Goal: Task Accomplishment & Management: Manage account settings

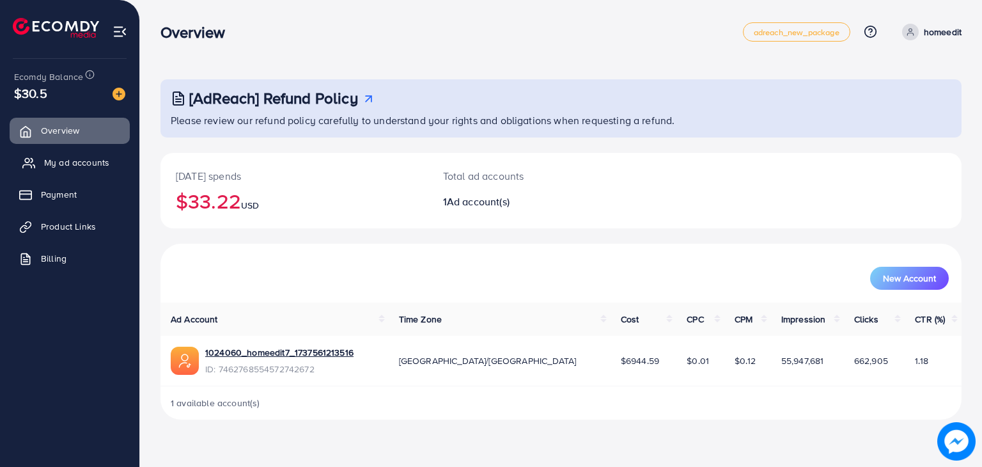
click at [98, 163] on span "My ad accounts" at bounding box center [76, 162] width 65 height 13
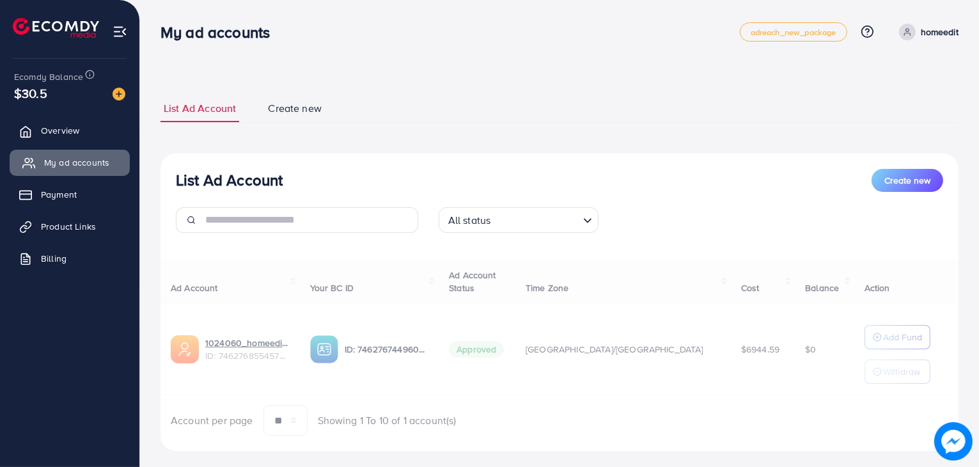
click at [98, 163] on span "My ad accounts" at bounding box center [76, 162] width 65 height 13
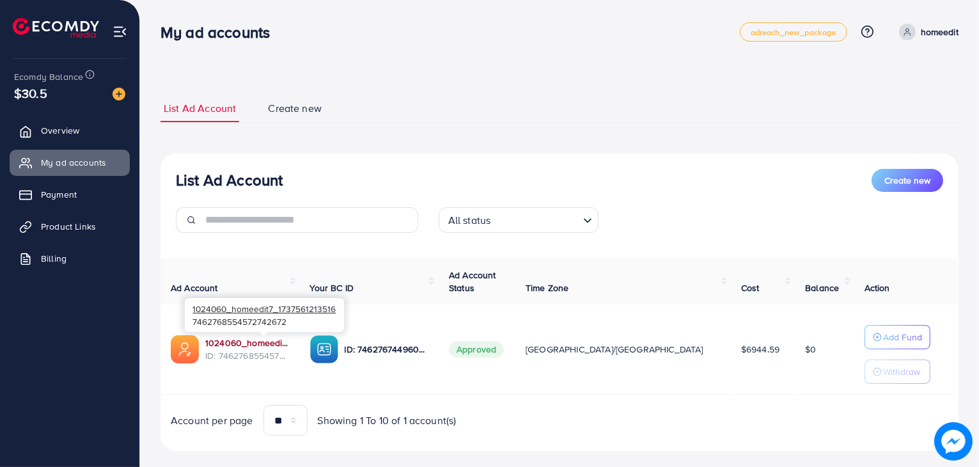
click at [239, 339] on link "1024060_homeedit7_1737561213516" at bounding box center [247, 342] width 84 height 13
drag, startPoint x: 867, startPoint y: 351, endPoint x: 869, endPoint y: 343, distance: 7.9
click at [869, 343] on div "Add Fund Withdraw" at bounding box center [897, 354] width 66 height 59
click at [883, 343] on p "Add Fund" at bounding box center [902, 336] width 39 height 15
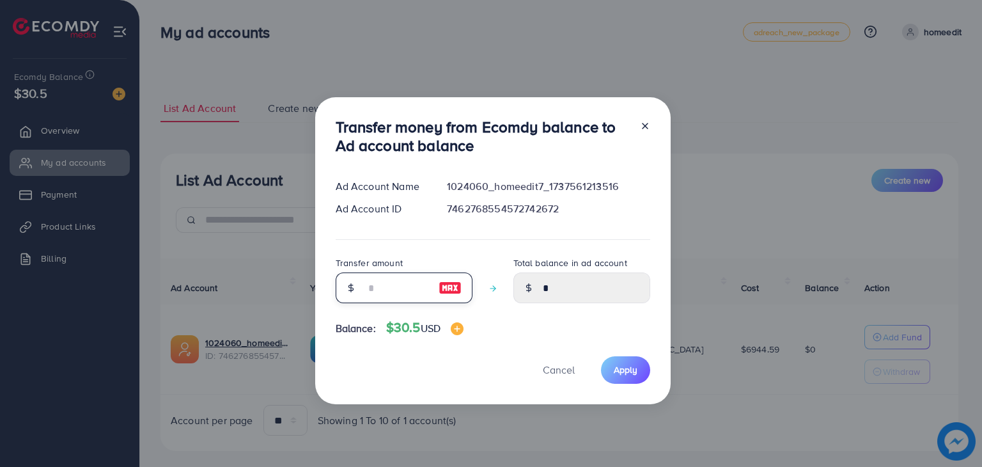
click at [398, 293] on input "number" at bounding box center [397, 287] width 64 height 31
type input "*"
type input "****"
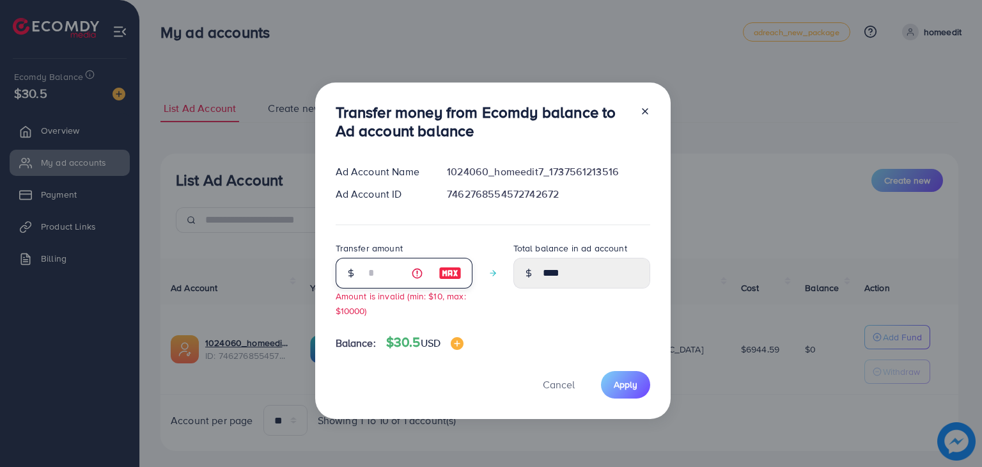
type input "**"
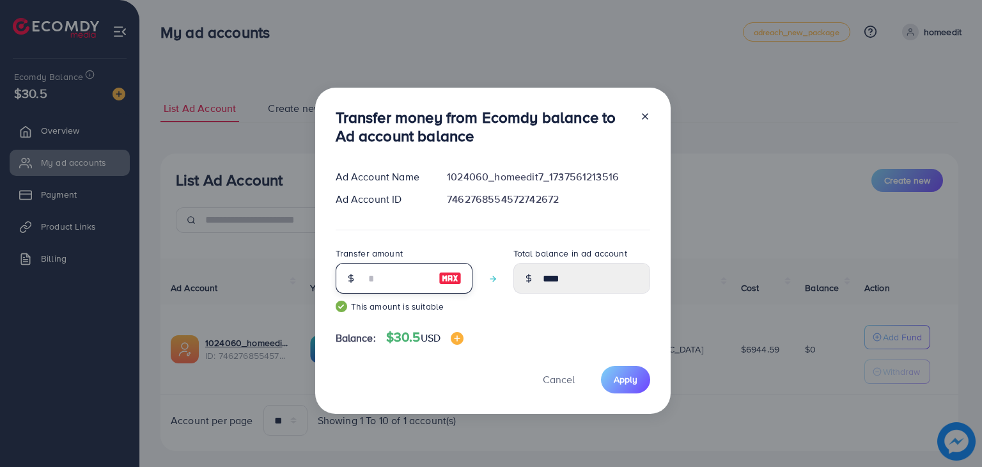
type input "*****"
type input "**"
click at [614, 374] on span "Apply" at bounding box center [626, 379] width 24 height 13
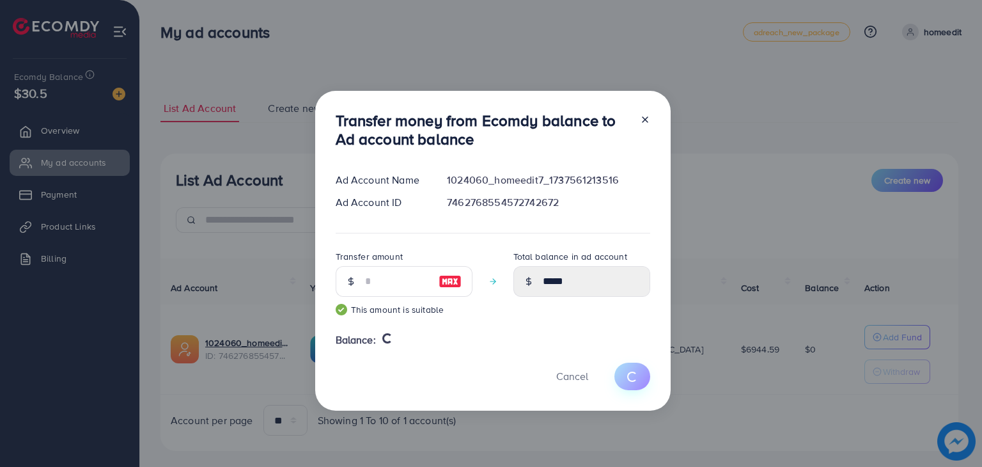
type input "*"
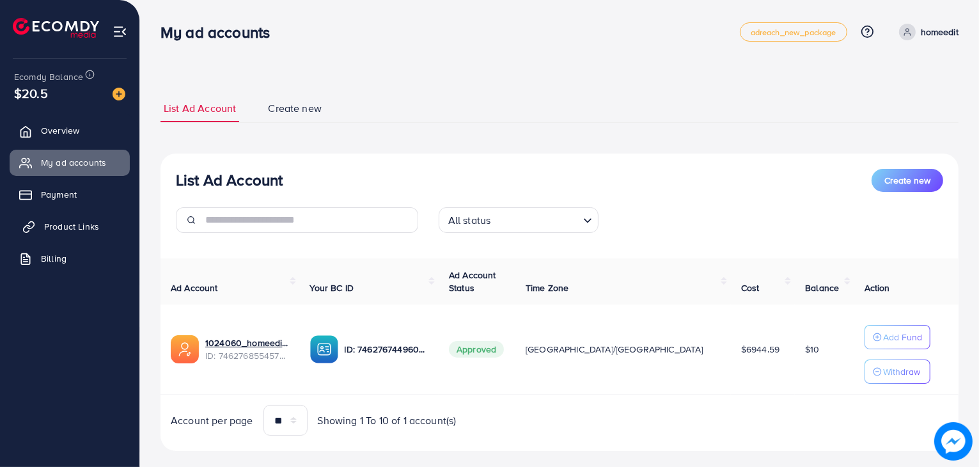
click at [86, 237] on link "Product Links" at bounding box center [70, 227] width 120 height 26
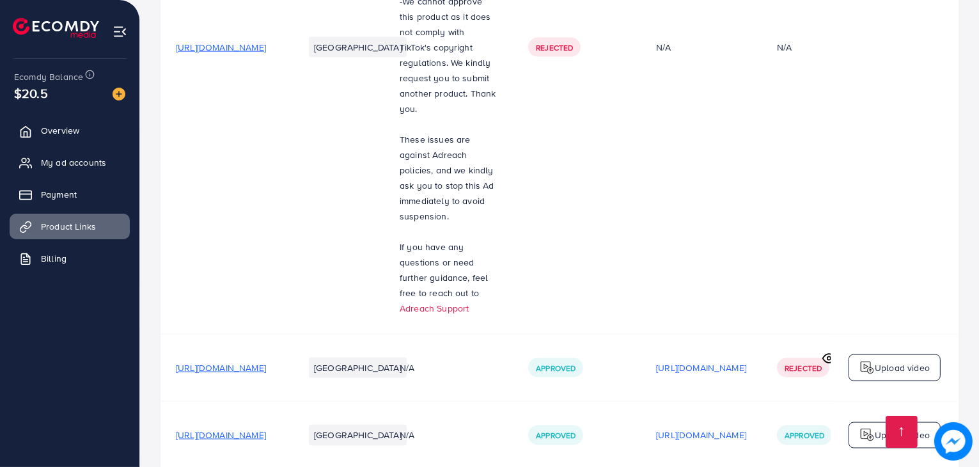
scroll to position [1997, 0]
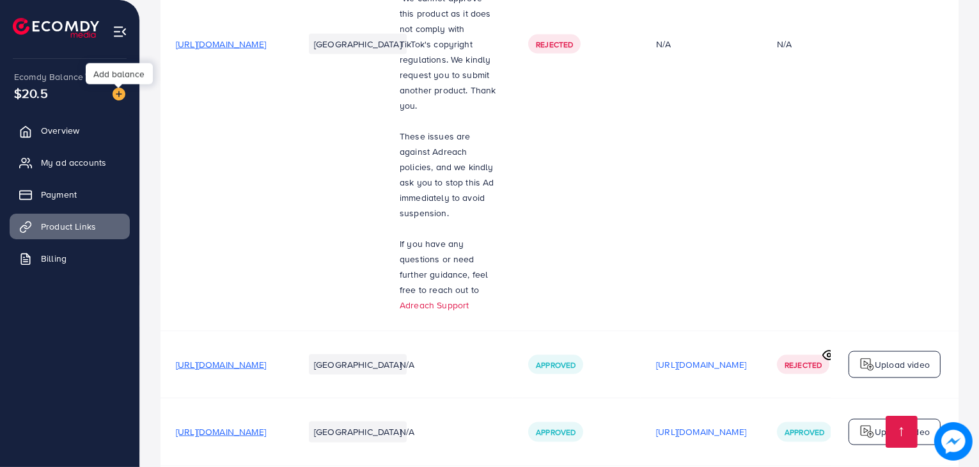
click at [118, 93] on img at bounding box center [119, 94] width 13 height 13
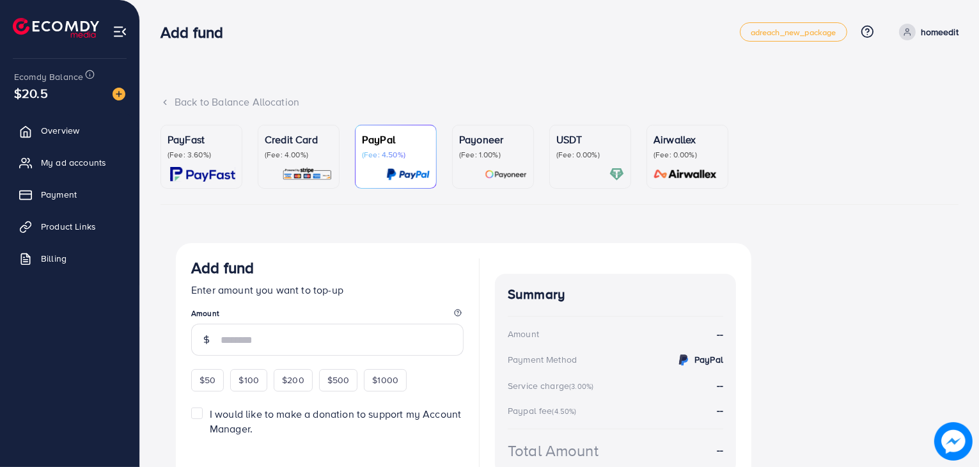
click at [283, 150] on p "(Fee: 4.00%)" at bounding box center [299, 155] width 68 height 10
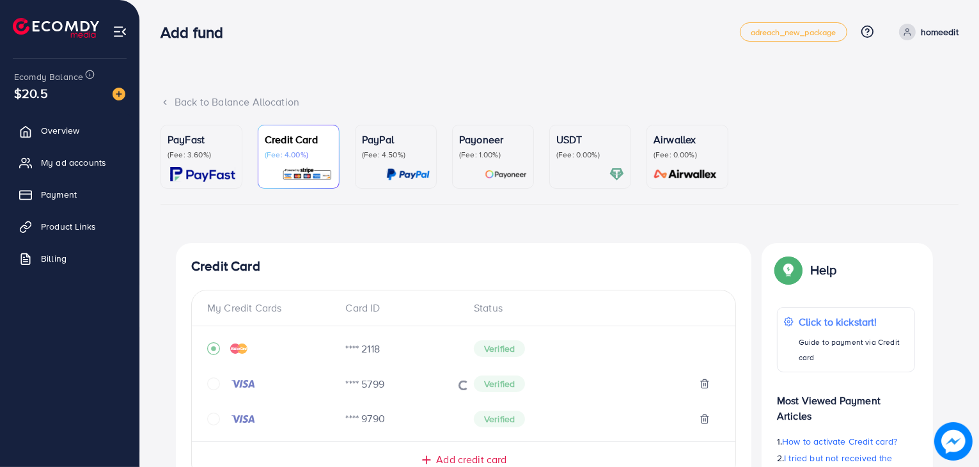
scroll to position [373, 0]
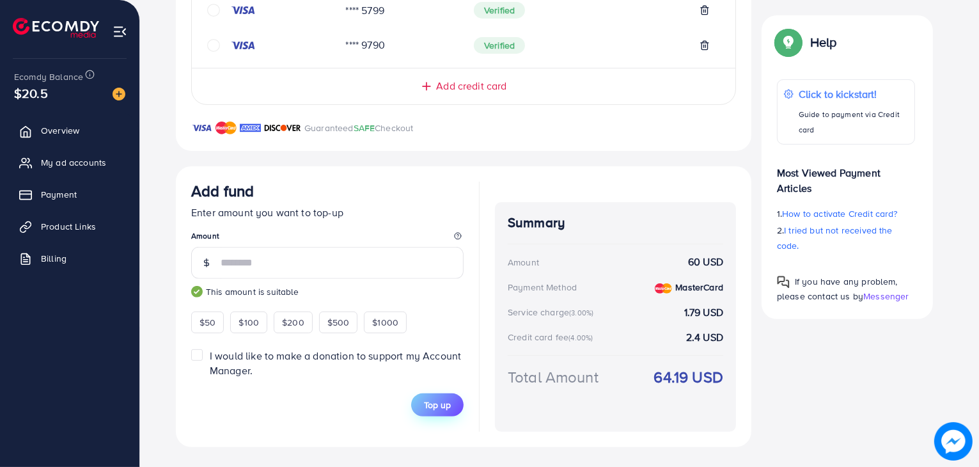
type input "**"
click at [426, 401] on span "Top up" at bounding box center [437, 404] width 27 height 13
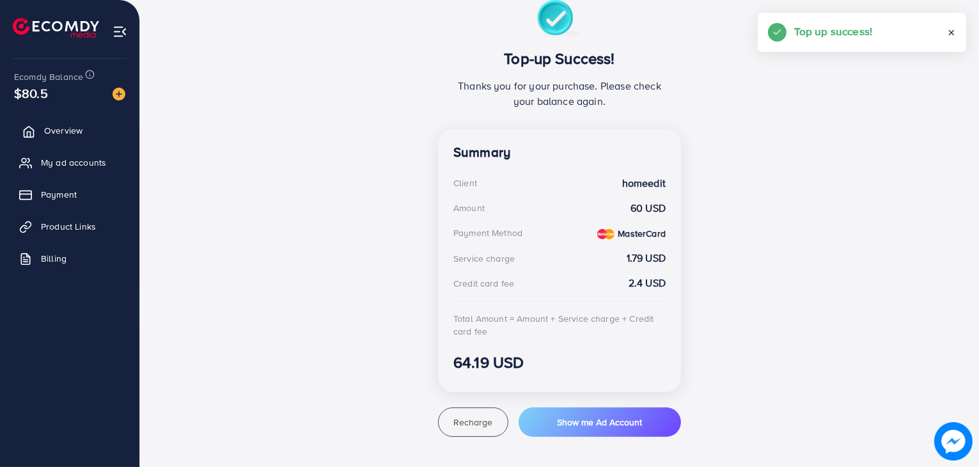
click at [94, 140] on link "Overview" at bounding box center [70, 131] width 120 height 26
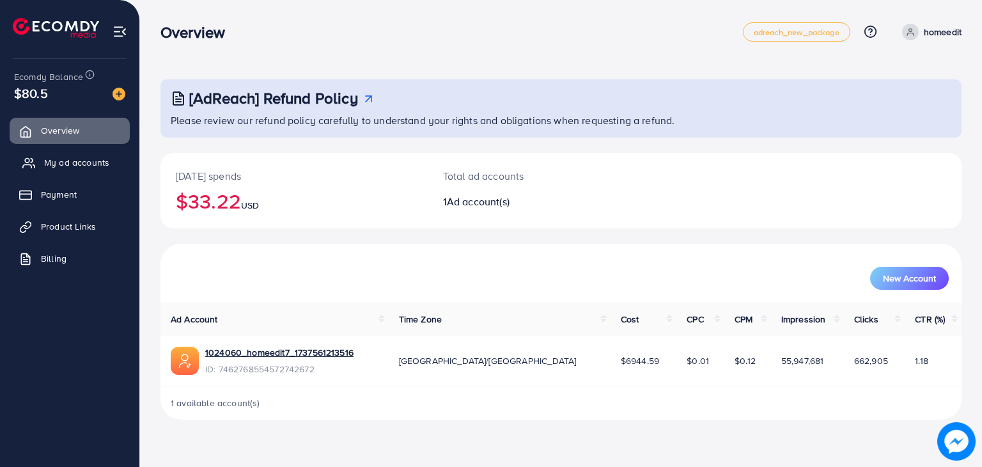
click at [56, 169] on link "My ad accounts" at bounding box center [70, 163] width 120 height 26
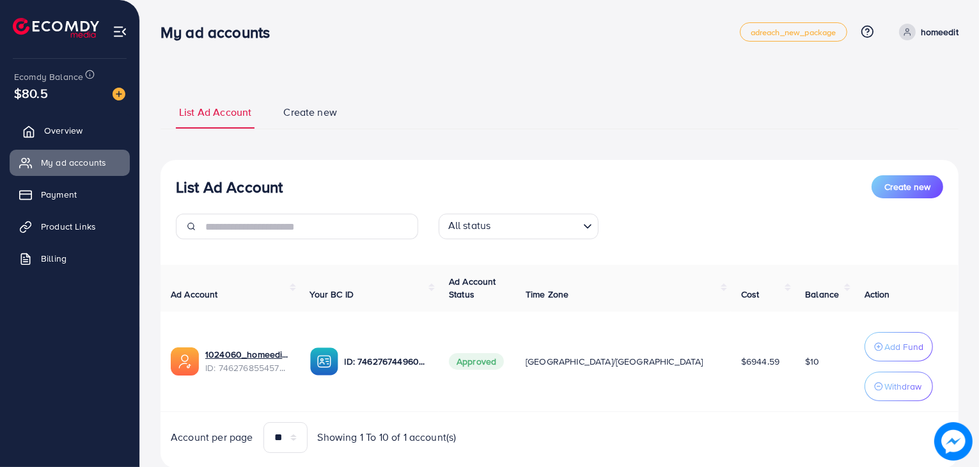
click at [86, 126] on link "Overview" at bounding box center [70, 131] width 120 height 26
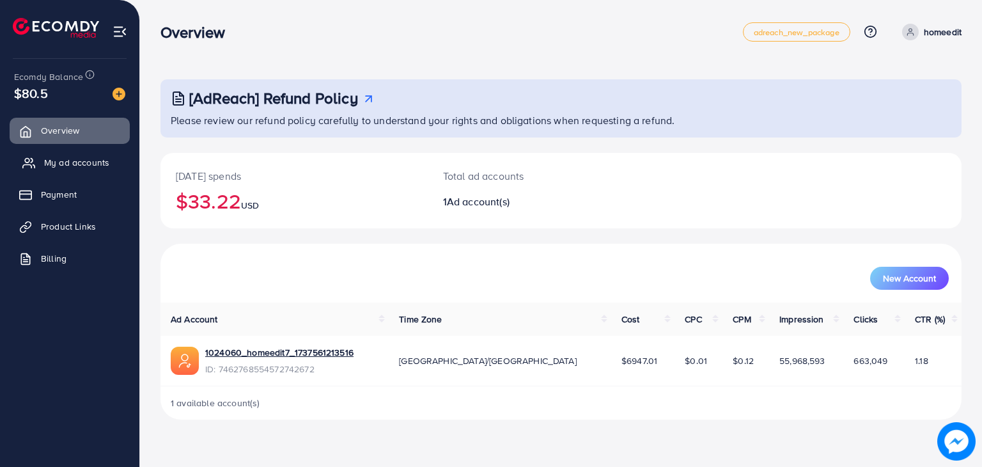
click at [84, 169] on span "My ad accounts" at bounding box center [76, 162] width 65 height 13
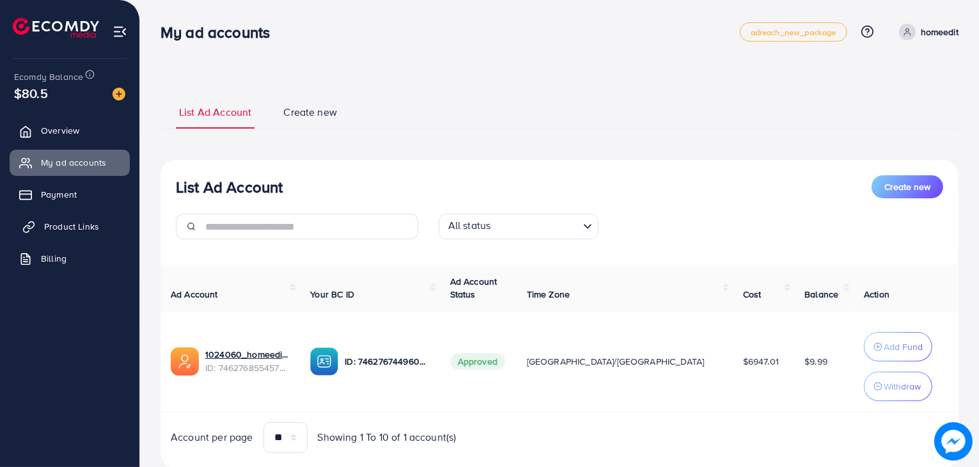
click at [92, 226] on span "Product Links" at bounding box center [71, 226] width 55 height 13
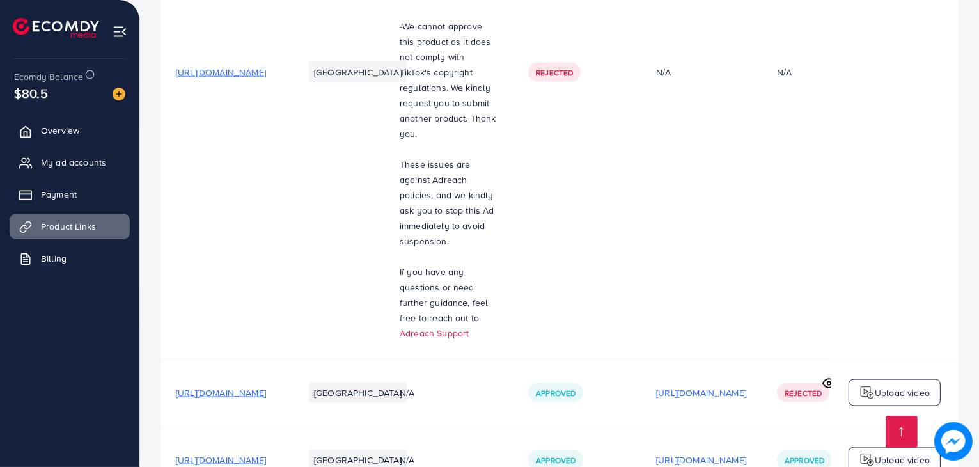
scroll to position [1997, 0]
